Goal: Task Accomplishment & Management: Manage account settings

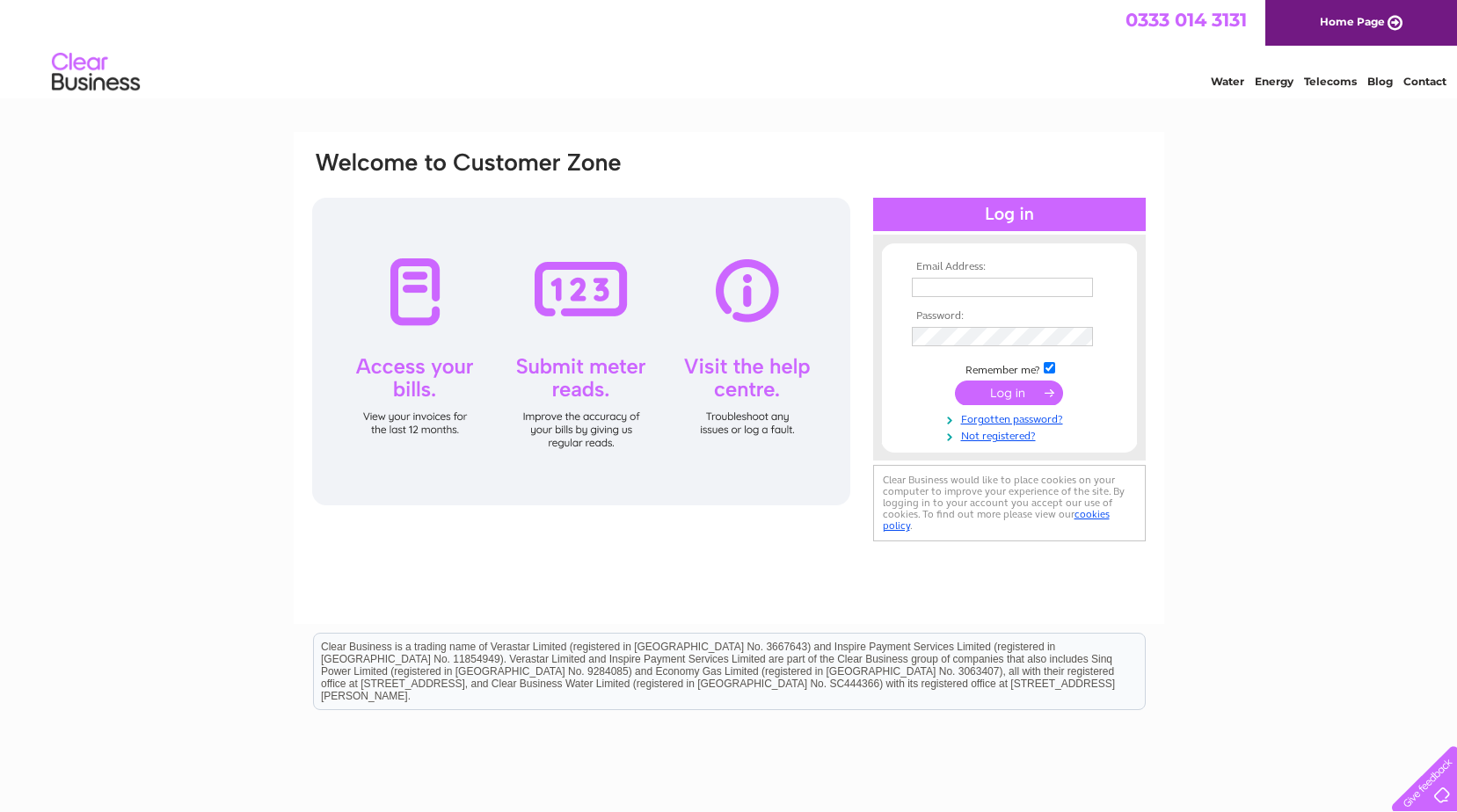
type input "[EMAIL_ADDRESS][DOMAIN_NAME]"
click at [1019, 391] on input "submit" at bounding box center [1009, 392] width 108 height 24
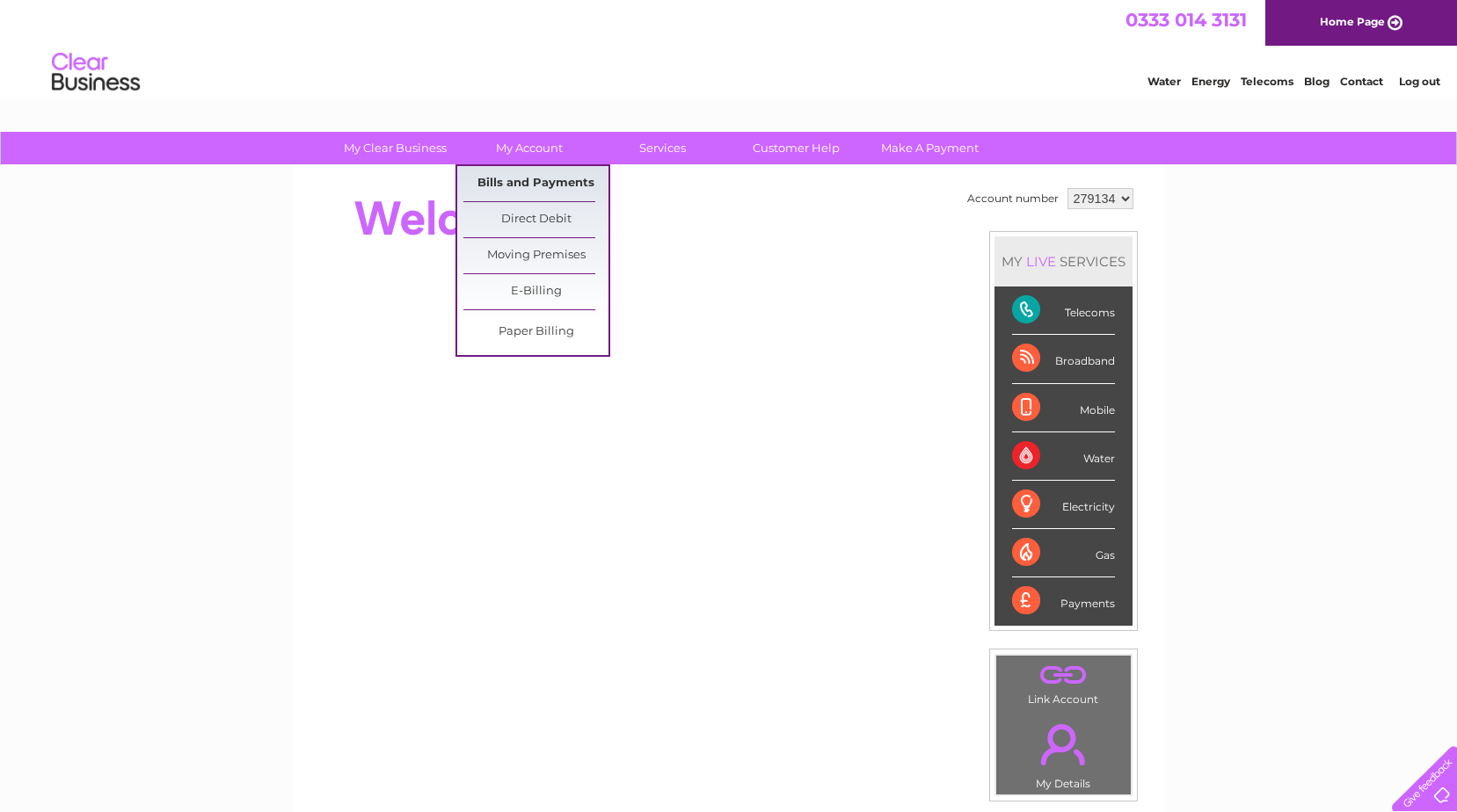
click at [536, 184] on link "Bills and Payments" at bounding box center [536, 183] width 145 height 35
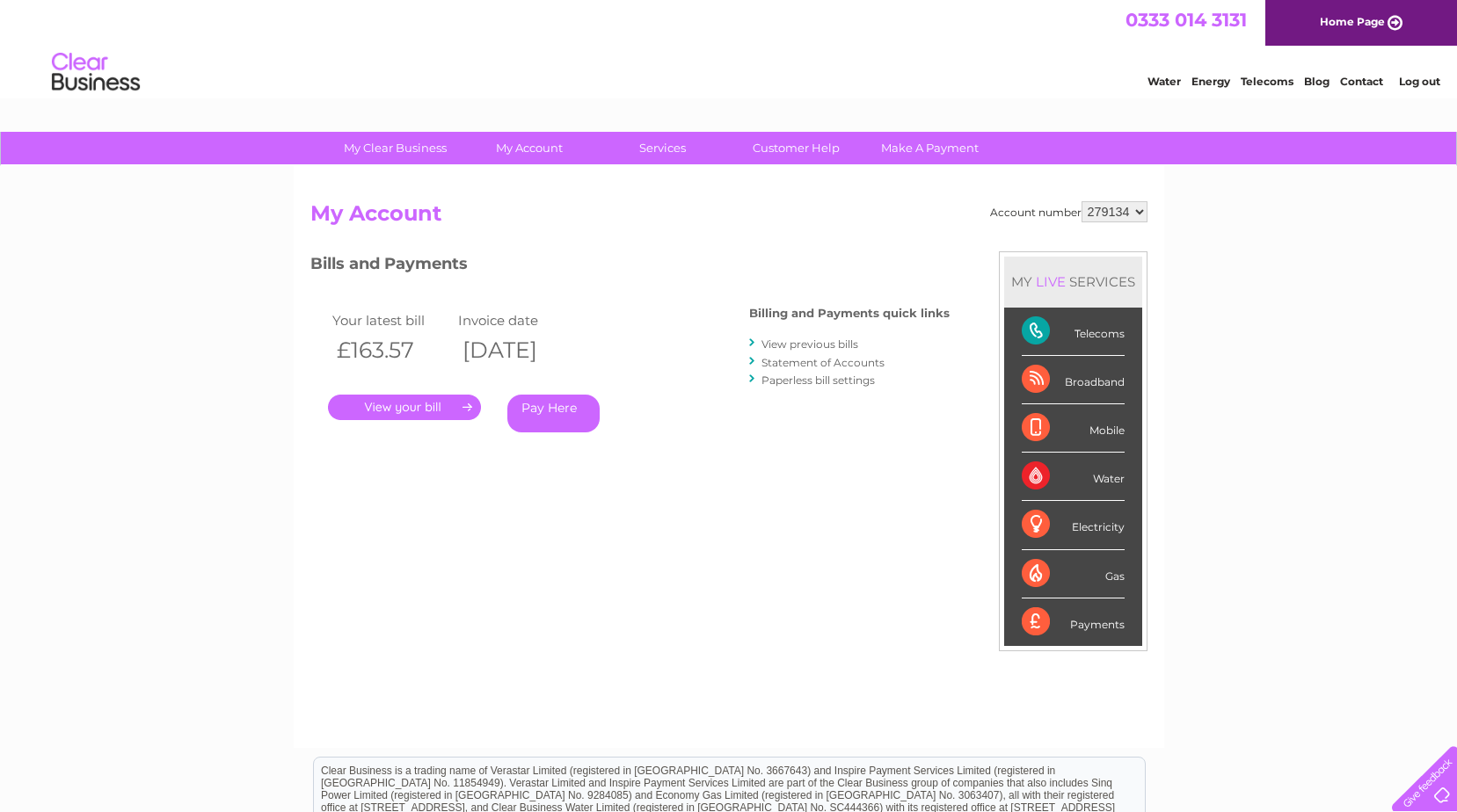
click at [432, 399] on link "." at bounding box center [405, 407] width 153 height 25
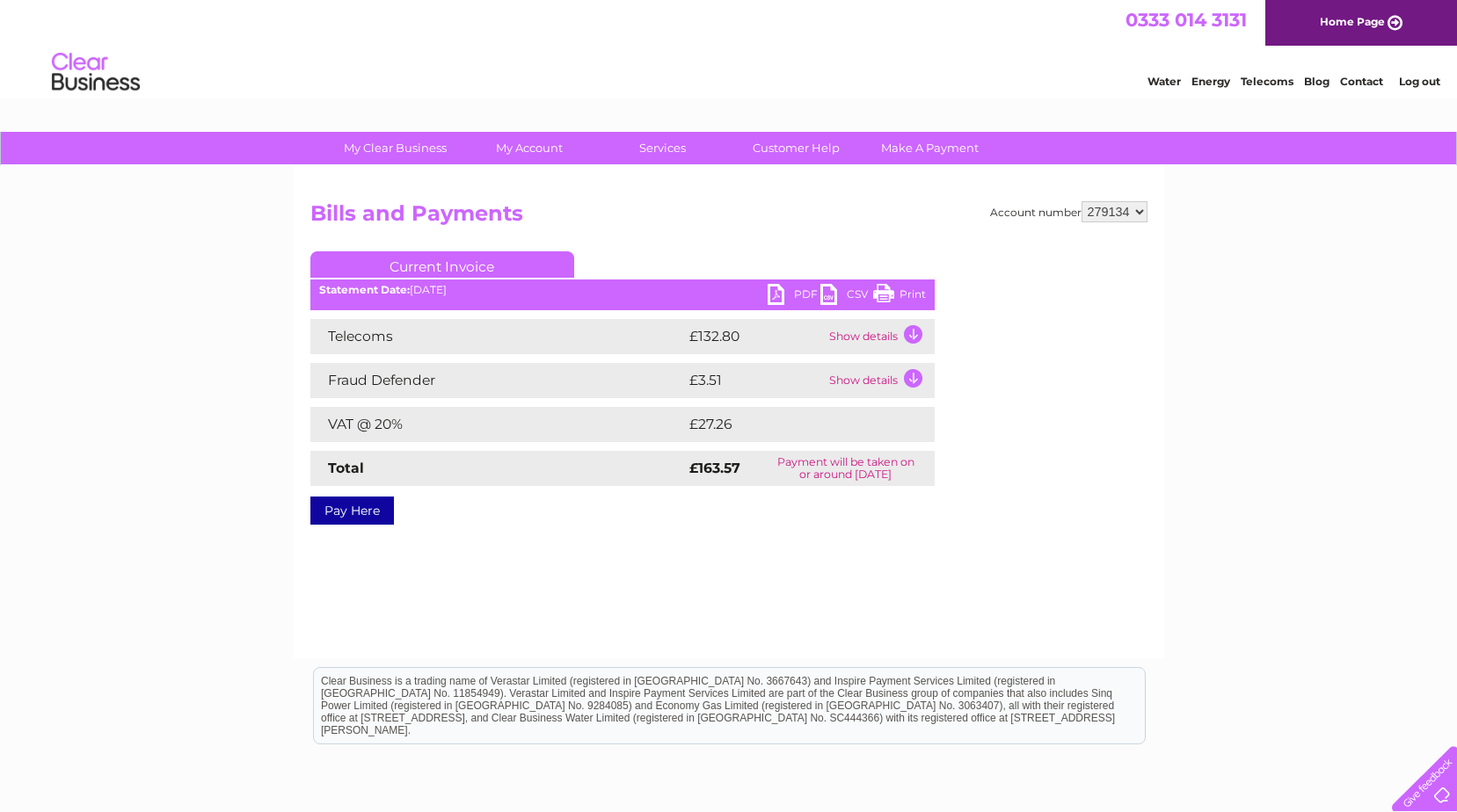
click at [799, 293] on link "PDF" at bounding box center [793, 297] width 53 height 25
